Goal: Transaction & Acquisition: Purchase product/service

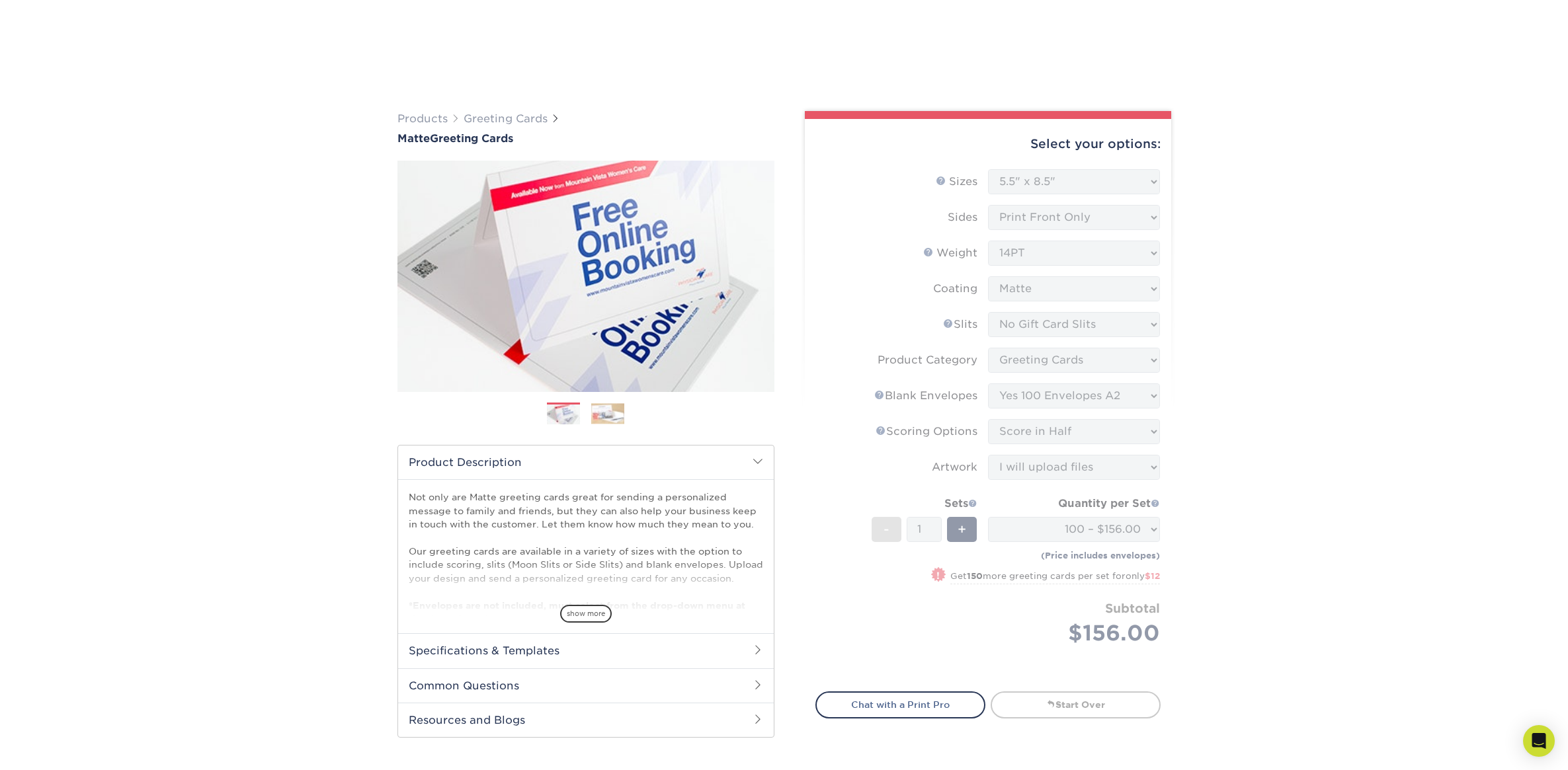
select select "5.50x8.50"
select select "c4055f3c-a707-4a99-931b-ce83690041fd"
select select "b7f8198f-f281-4438-a52e-cd7a5c5c0cfc"
select select "90227d88-221f-44a3-b161-6c9bb9deb1b8"
select select "b23166fa-223a-4016-b2d3-d3438452c7d9"
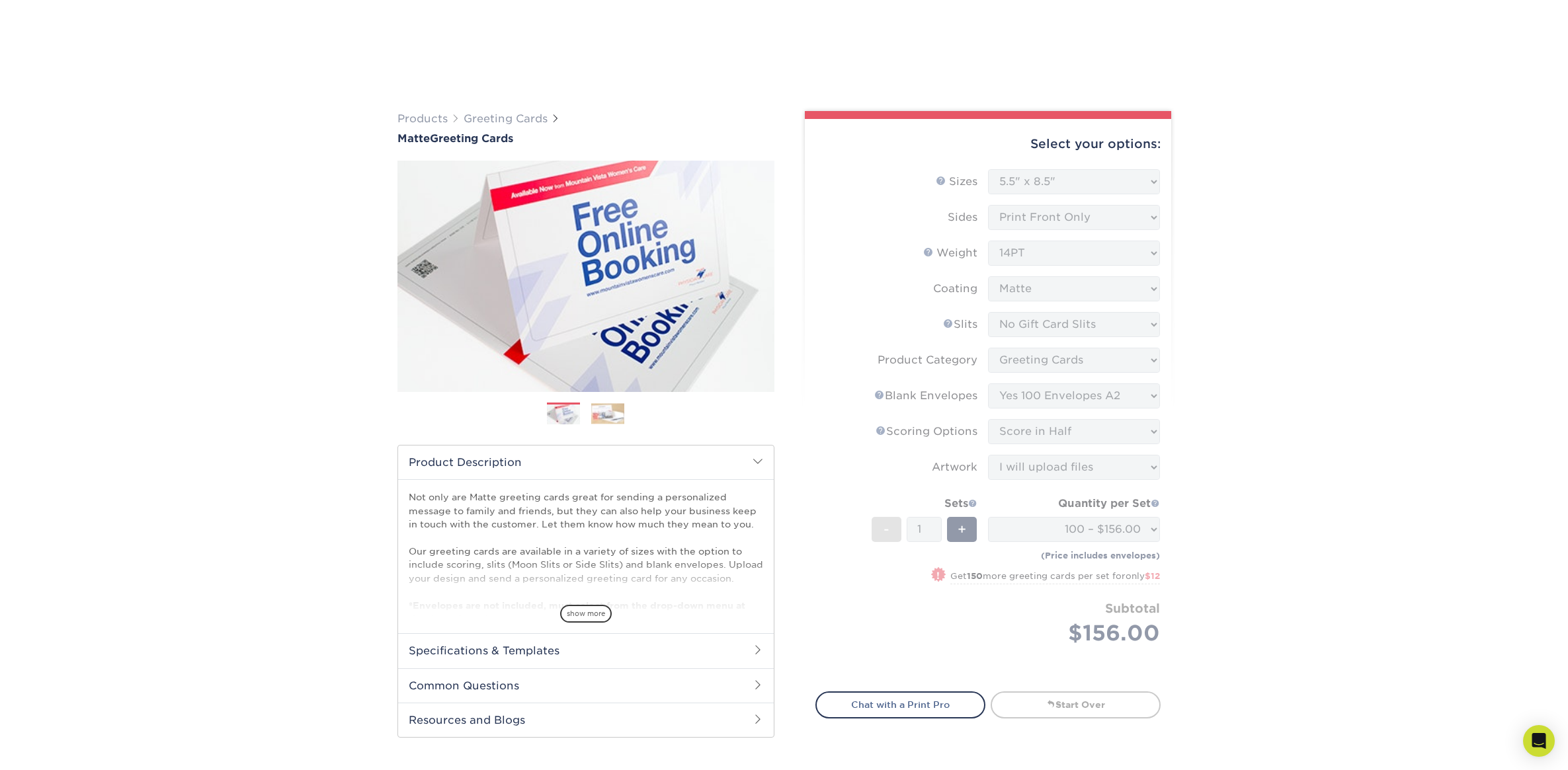
select select "upload"
select select "6f4d0846-8fbc-4553-90c3-91841393cd9b"
select select "286856"
select select "13"
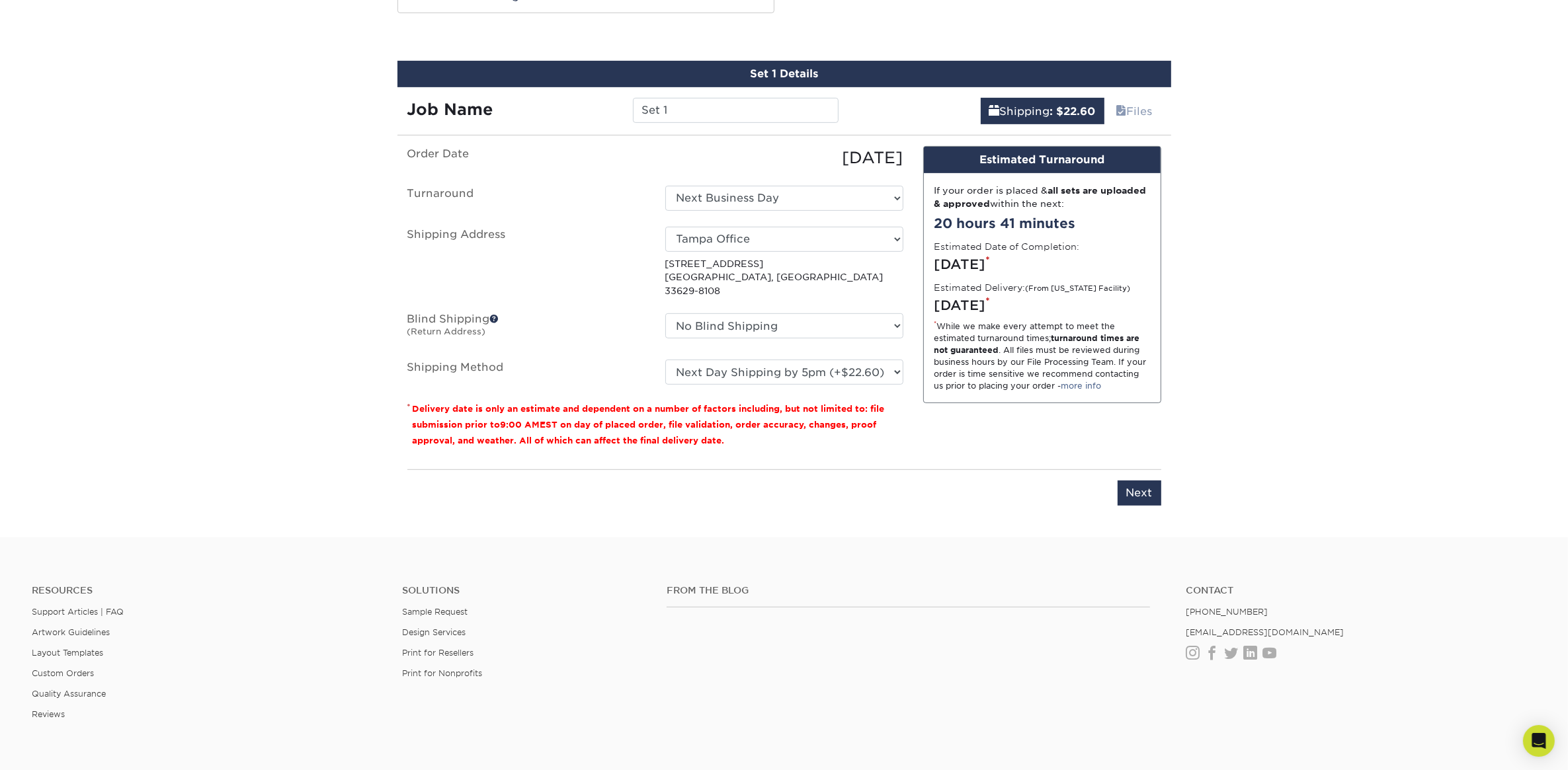
click at [894, 362] on select "Please Select Ground Shipping (+$16.21) 3 Day Shipping Service (+$19.98) 2 Day …" at bounding box center [784, 372] width 238 height 25
click at [897, 359] on select "Please Select Ground Shipping (+$16.21) 3 Day Shipping Service (+$19.98) 2 Day …" at bounding box center [784, 372] width 238 height 25
